Goal: Information Seeking & Learning: Learn about a topic

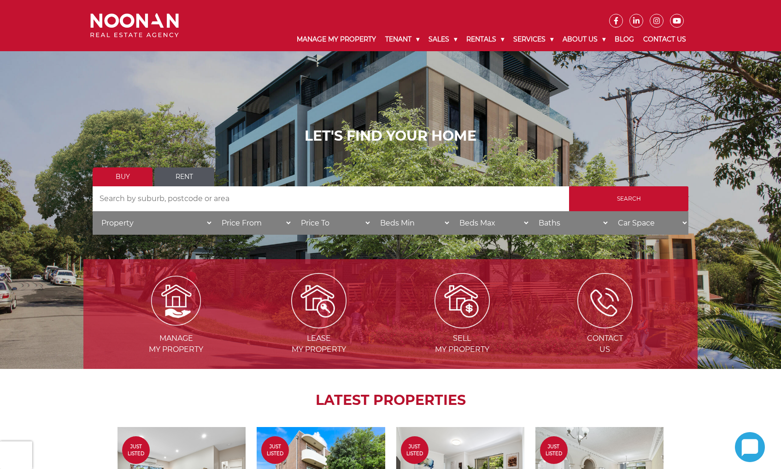
scroll to position [8, 0]
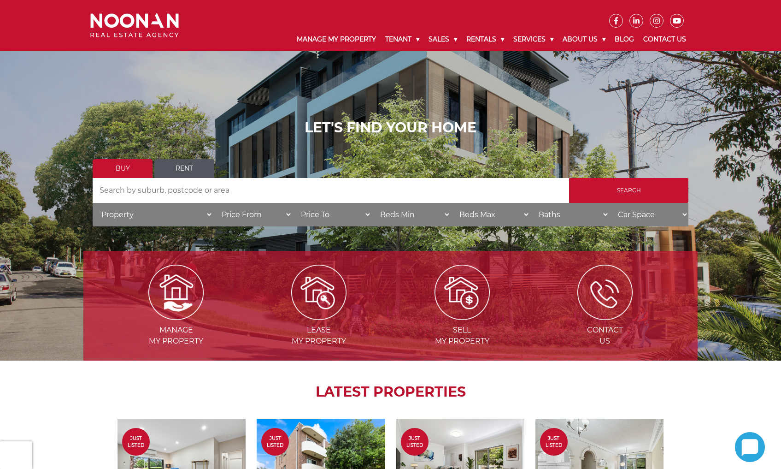
click at [207, 200] on input "Search by Address" at bounding box center [331, 190] width 477 height 25
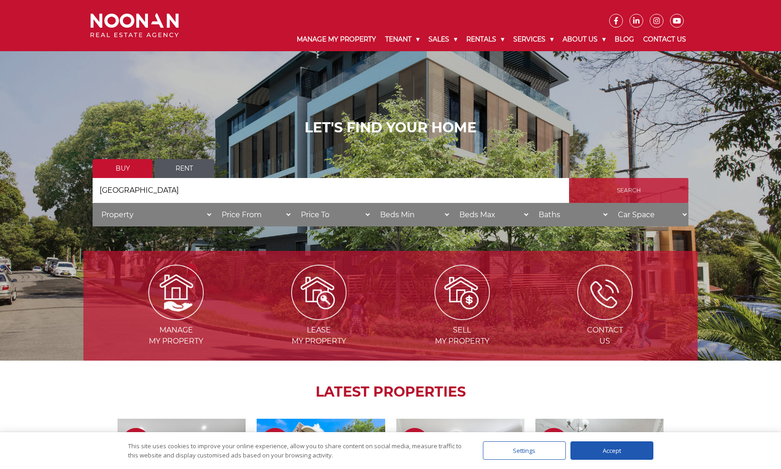
type input "[GEOGRAPHIC_DATA]"
click at [624, 194] on input "Search" at bounding box center [628, 190] width 119 height 25
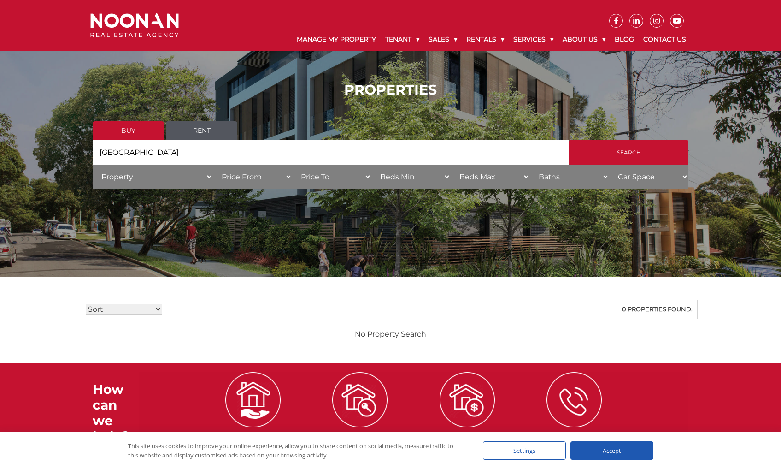
select select "low"
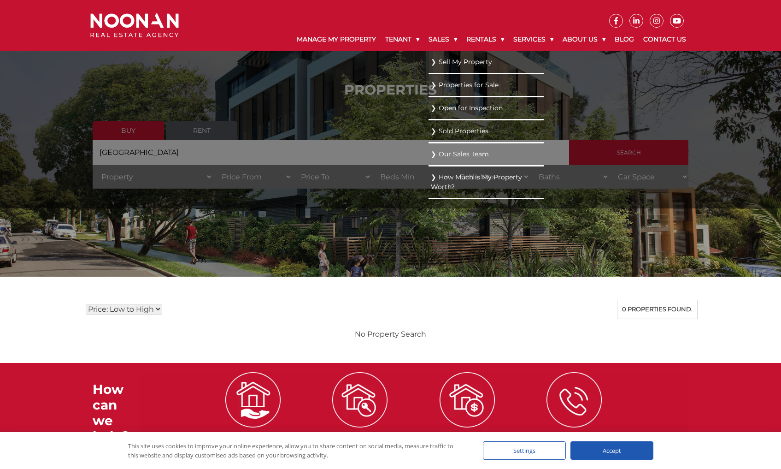
click at [440, 82] on link "Properties for Sale" at bounding box center [486, 85] width 111 height 12
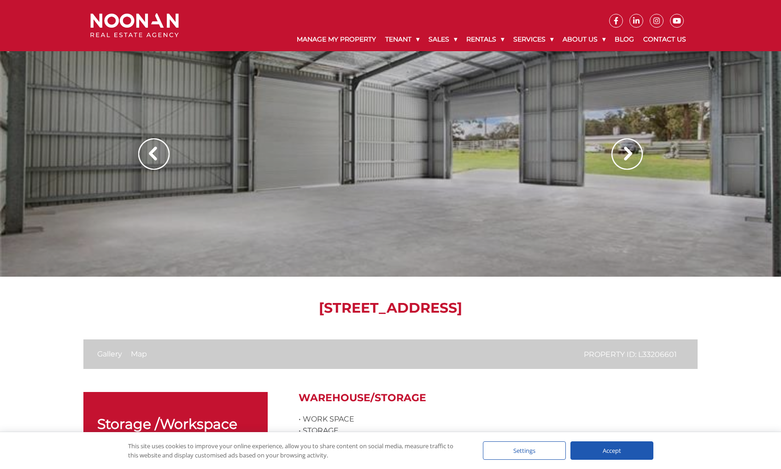
click at [621, 161] on img at bounding box center [627, 153] width 31 height 31
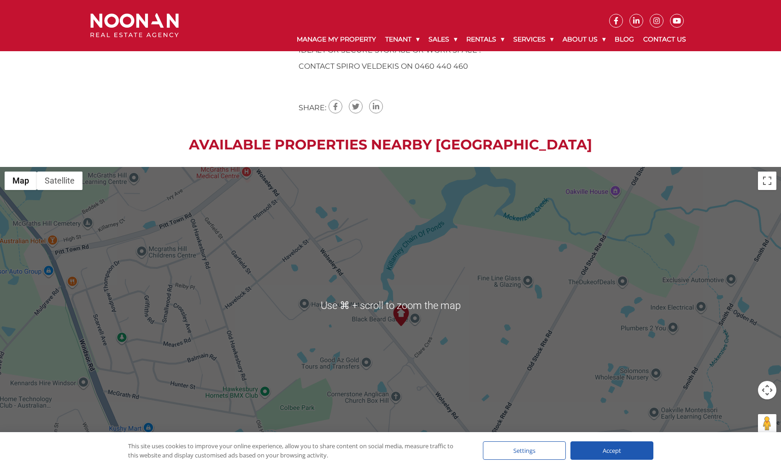
scroll to position [500, 0]
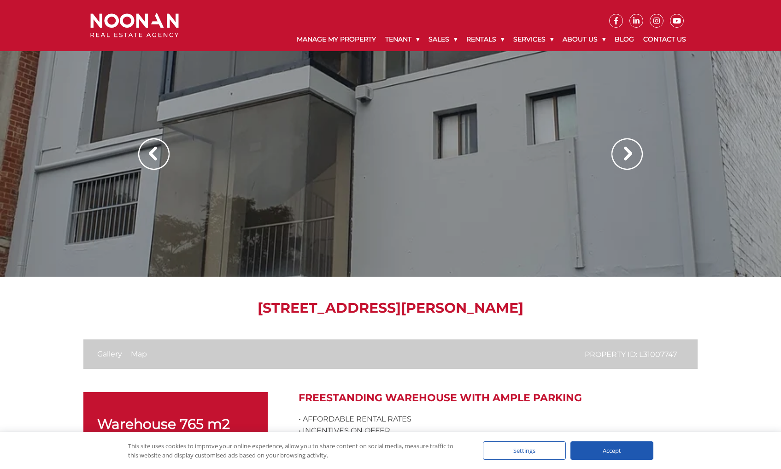
click at [628, 155] on img at bounding box center [627, 153] width 31 height 31
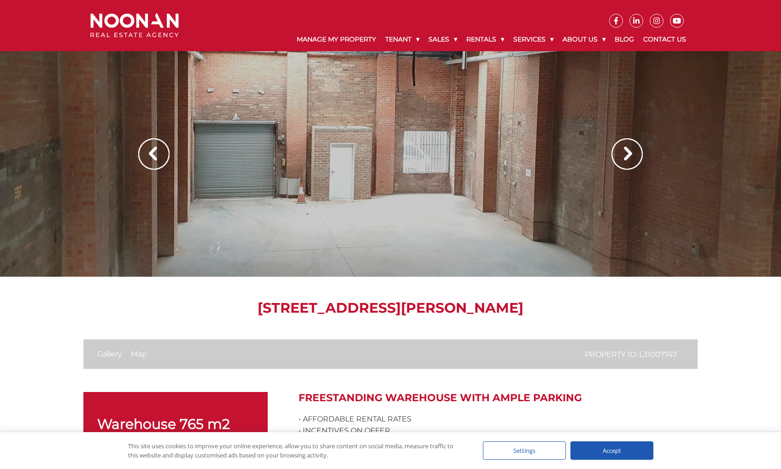
click at [628, 155] on img at bounding box center [627, 153] width 31 height 31
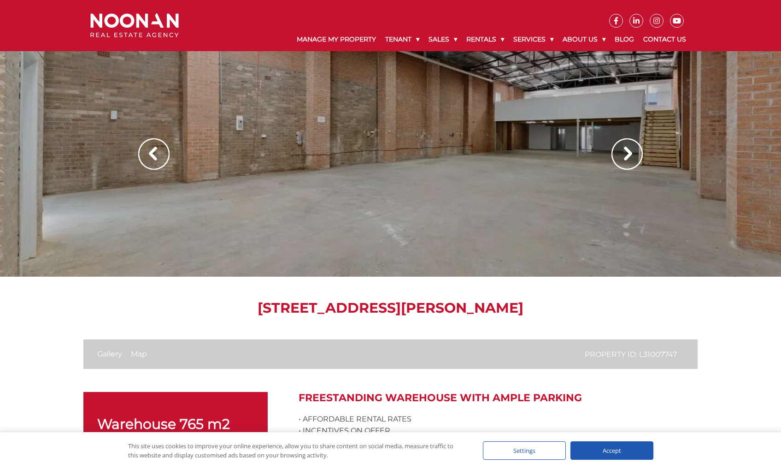
click at [628, 155] on img at bounding box center [627, 153] width 31 height 31
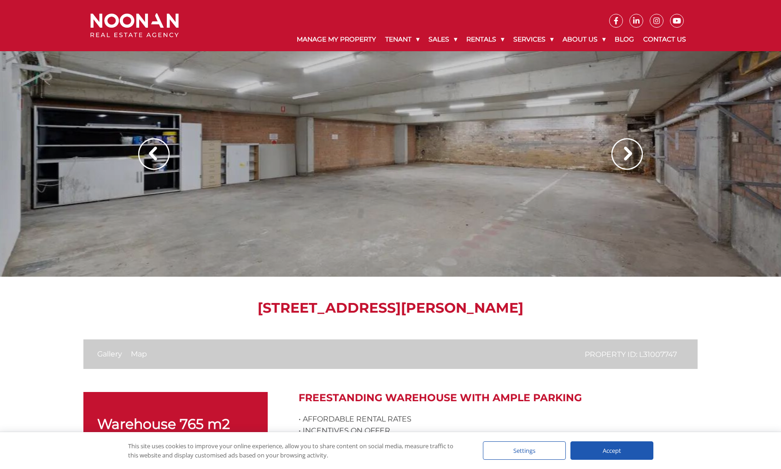
click at [628, 155] on img at bounding box center [627, 153] width 31 height 31
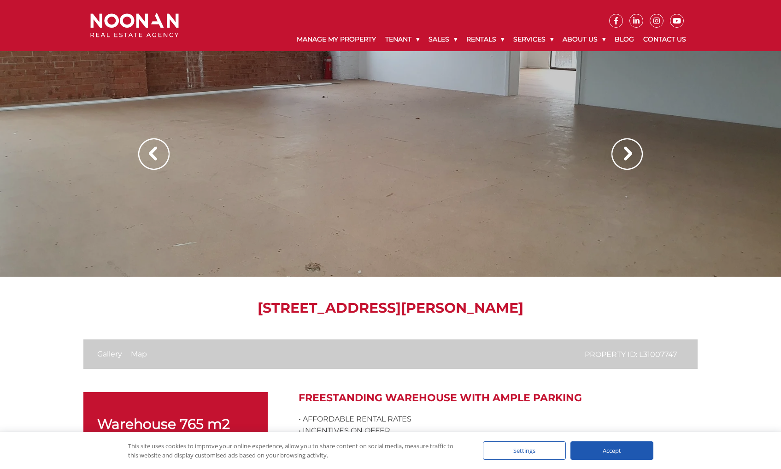
click at [628, 155] on img at bounding box center [627, 153] width 31 height 31
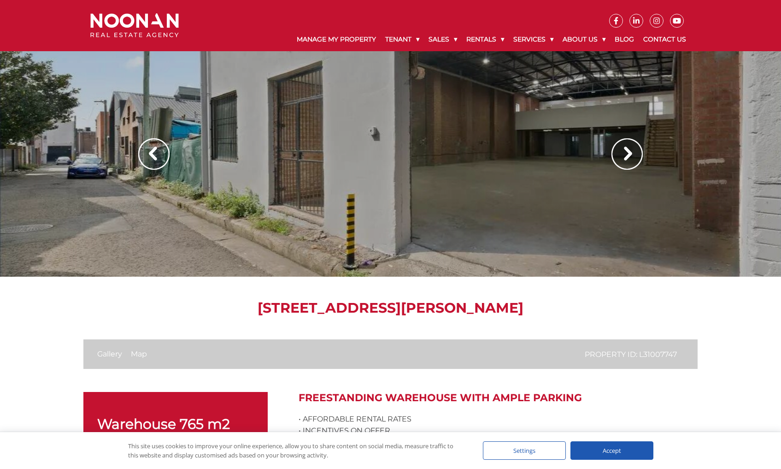
click at [628, 155] on img at bounding box center [627, 153] width 31 height 31
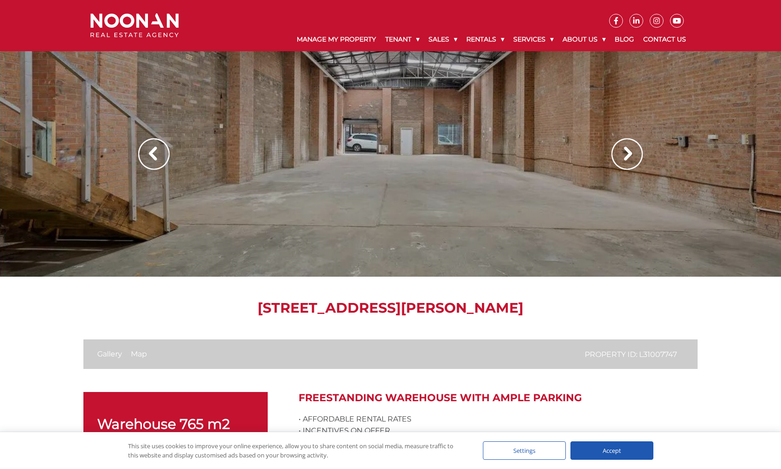
click at [628, 154] on img at bounding box center [627, 153] width 31 height 31
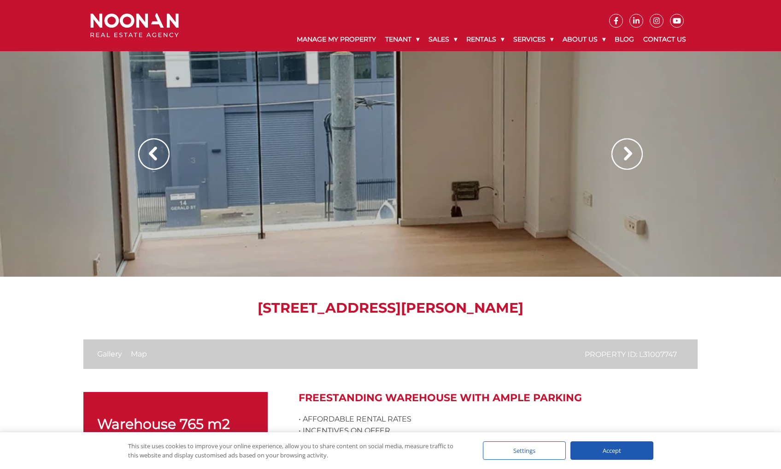
click at [629, 154] on img at bounding box center [627, 153] width 31 height 31
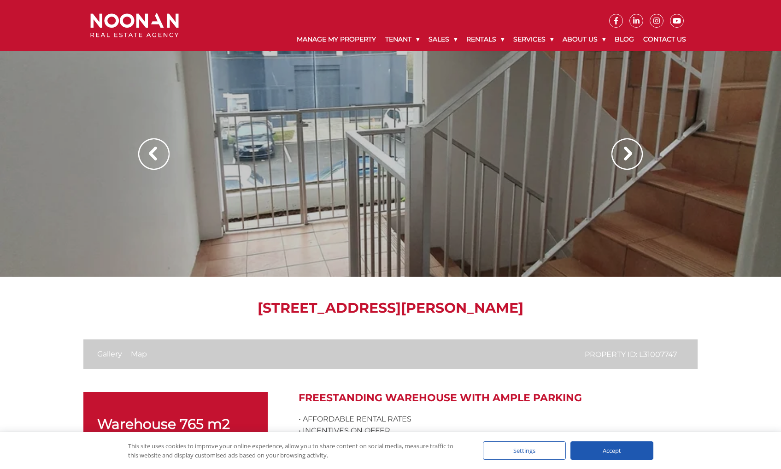
click at [629, 153] on img at bounding box center [627, 153] width 31 height 31
